Goal: Task Accomplishment & Management: Manage account settings

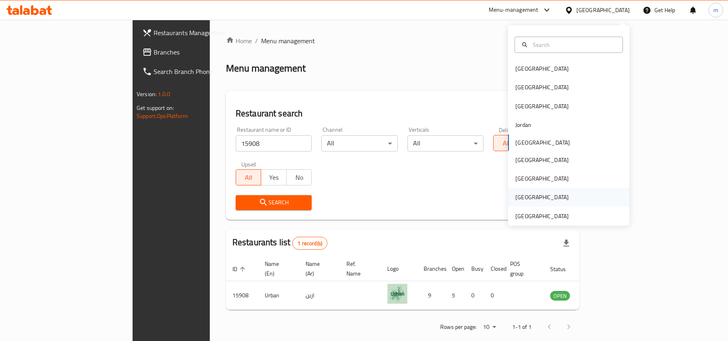
scroll to position [4, 0]
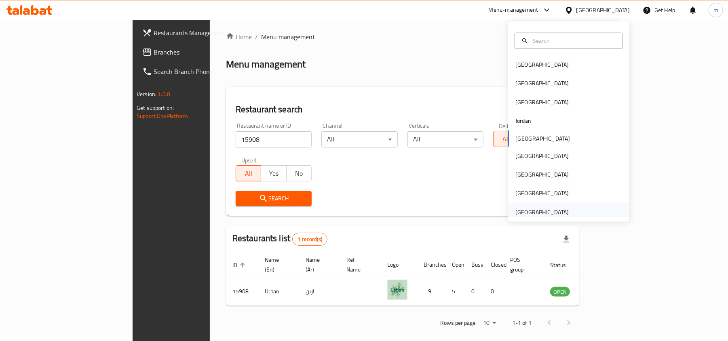
click at [542, 209] on div "[GEOGRAPHIC_DATA]" at bounding box center [541, 212] width 53 height 9
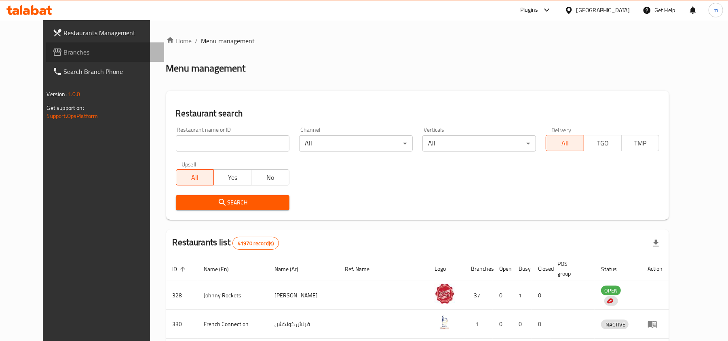
click at [46, 45] on link "Branches" at bounding box center [105, 51] width 118 height 19
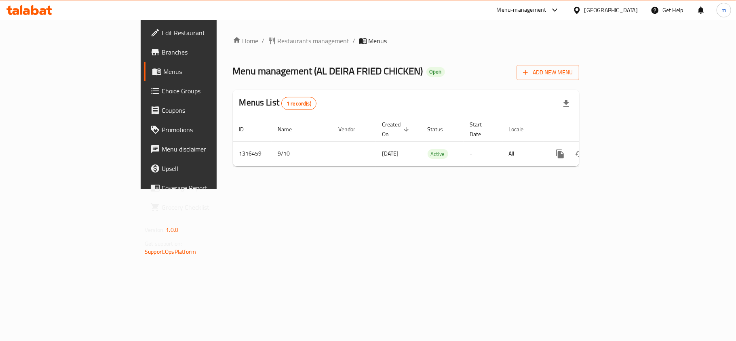
click at [278, 40] on span "Restaurants management" at bounding box center [314, 41] width 72 height 10
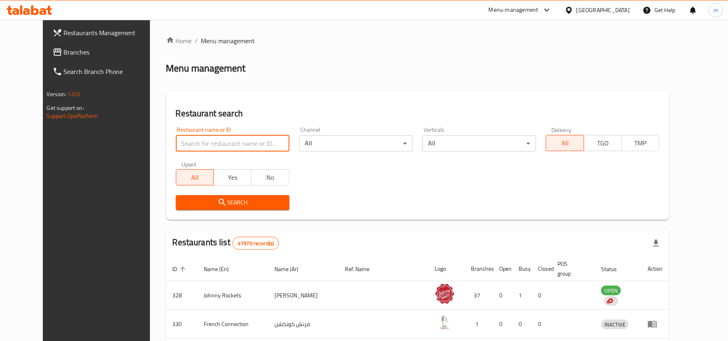
click at [193, 137] on input "search" at bounding box center [233, 143] width 114 height 16
paste input "707693"
type input "707693"
click button "Search" at bounding box center [233, 202] width 114 height 15
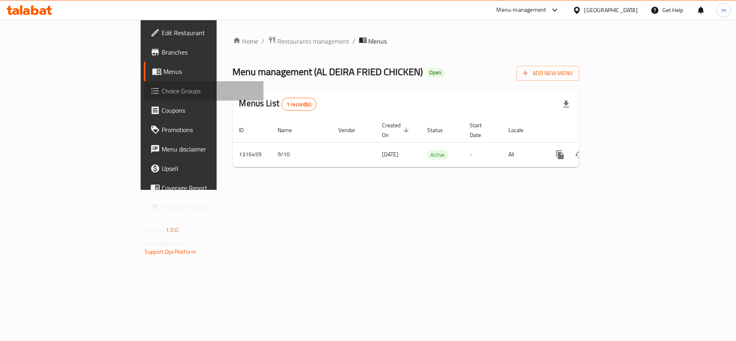
click at [162, 86] on span "Choice Groups" at bounding box center [209, 91] width 95 height 10
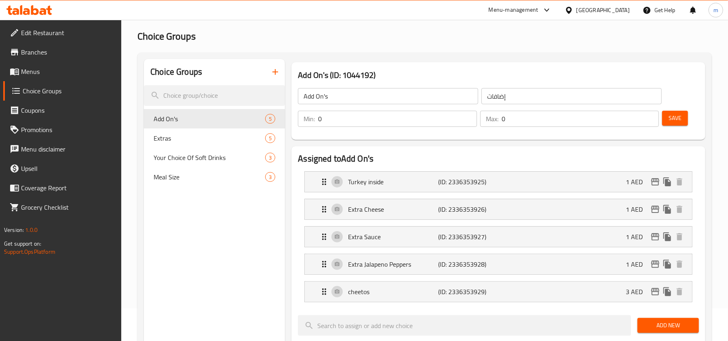
scroll to position [54, 0]
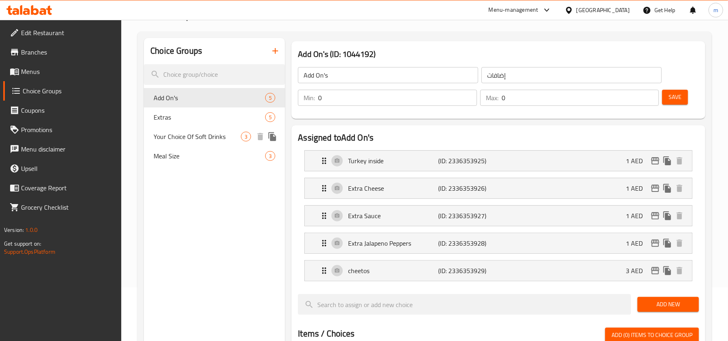
click at [191, 136] on span "Your Choice Of Soft Drinks" at bounding box center [197, 137] width 87 height 10
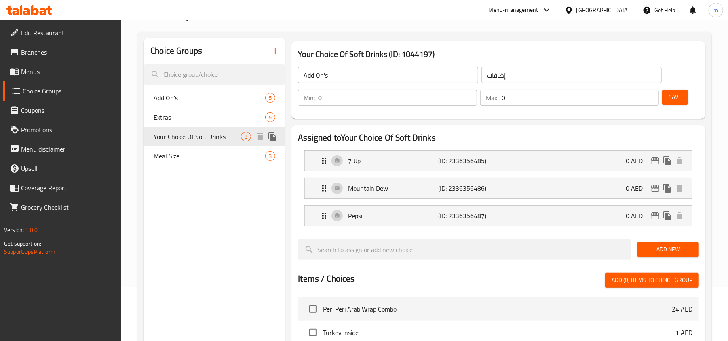
type input "Your Choice Of Soft Drinks"
type input "اختيارك من المشروبات الغازية"
type input "1"
click at [197, 156] on span "Meal Size" at bounding box center [197, 156] width 87 height 10
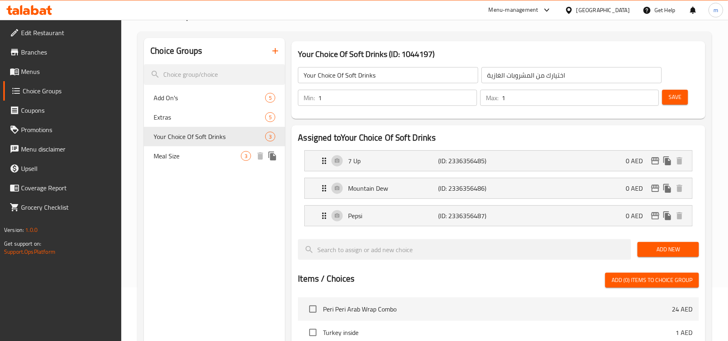
type input "Meal Size"
type input "حجم الوجبة"
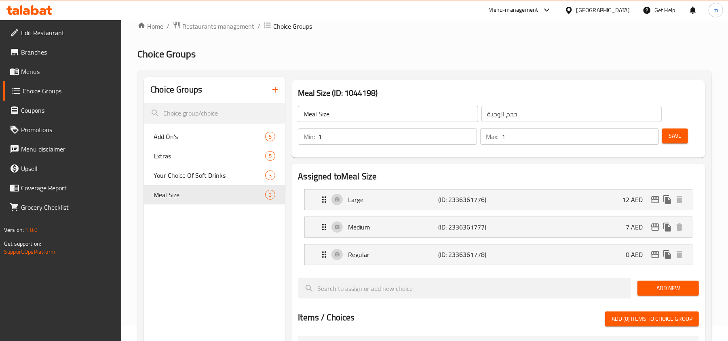
scroll to position [0, 0]
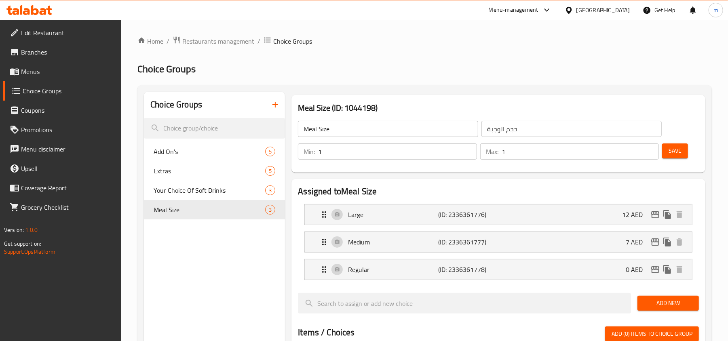
click at [604, 7] on div "United Arab Emirates" at bounding box center [602, 10] width 53 height 9
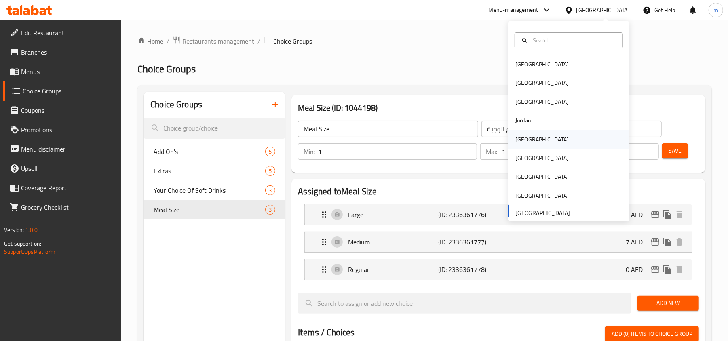
click at [518, 137] on div "[GEOGRAPHIC_DATA]" at bounding box center [541, 139] width 53 height 9
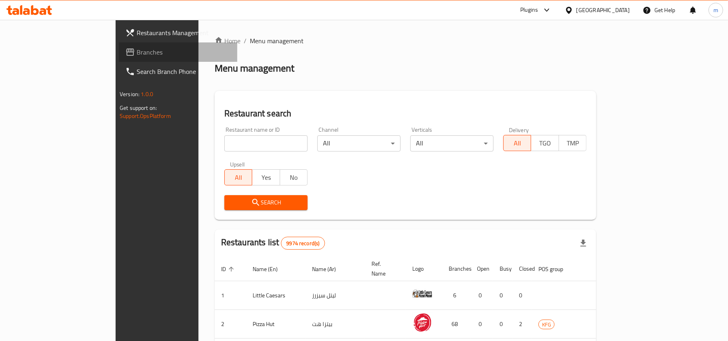
click at [137, 54] on span "Branches" at bounding box center [184, 52] width 94 height 10
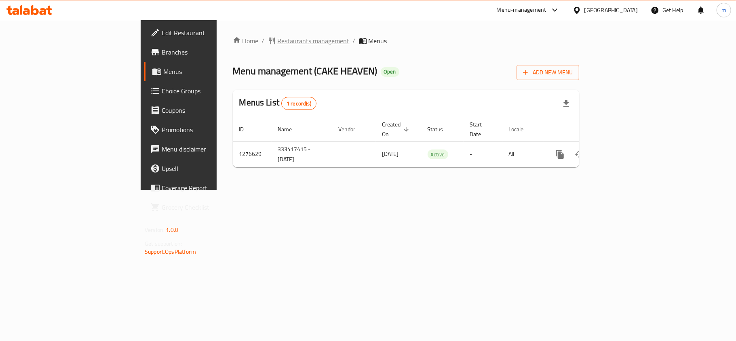
click at [278, 44] on span "Restaurants management" at bounding box center [314, 41] width 72 height 10
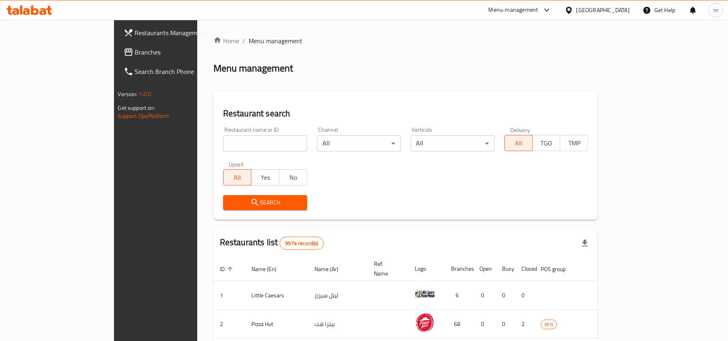
drag, startPoint x: 155, startPoint y: 142, endPoint x: 147, endPoint y: 141, distance: 7.8
click at [223, 141] on input "search" at bounding box center [265, 143] width 84 height 16
paste input "692039"
type input "692039"
click button "Search" at bounding box center [265, 202] width 84 height 15
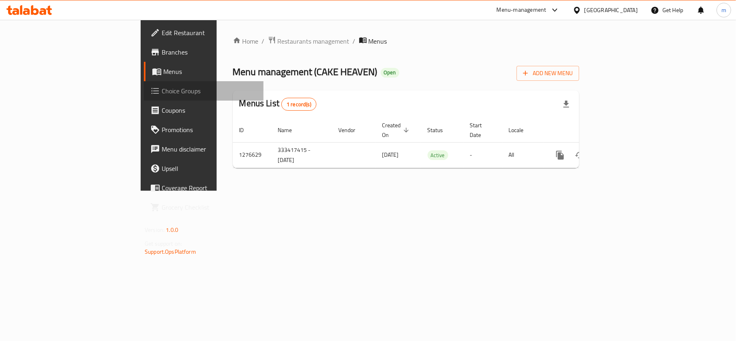
click at [144, 99] on link "Choice Groups" at bounding box center [204, 90] width 120 height 19
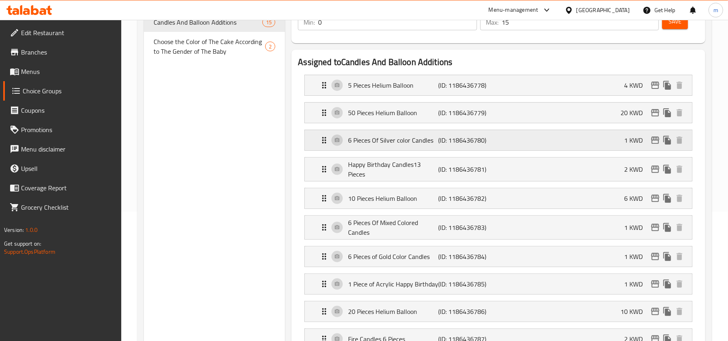
scroll to position [162, 0]
